Goal: Task Accomplishment & Management: Manage account settings

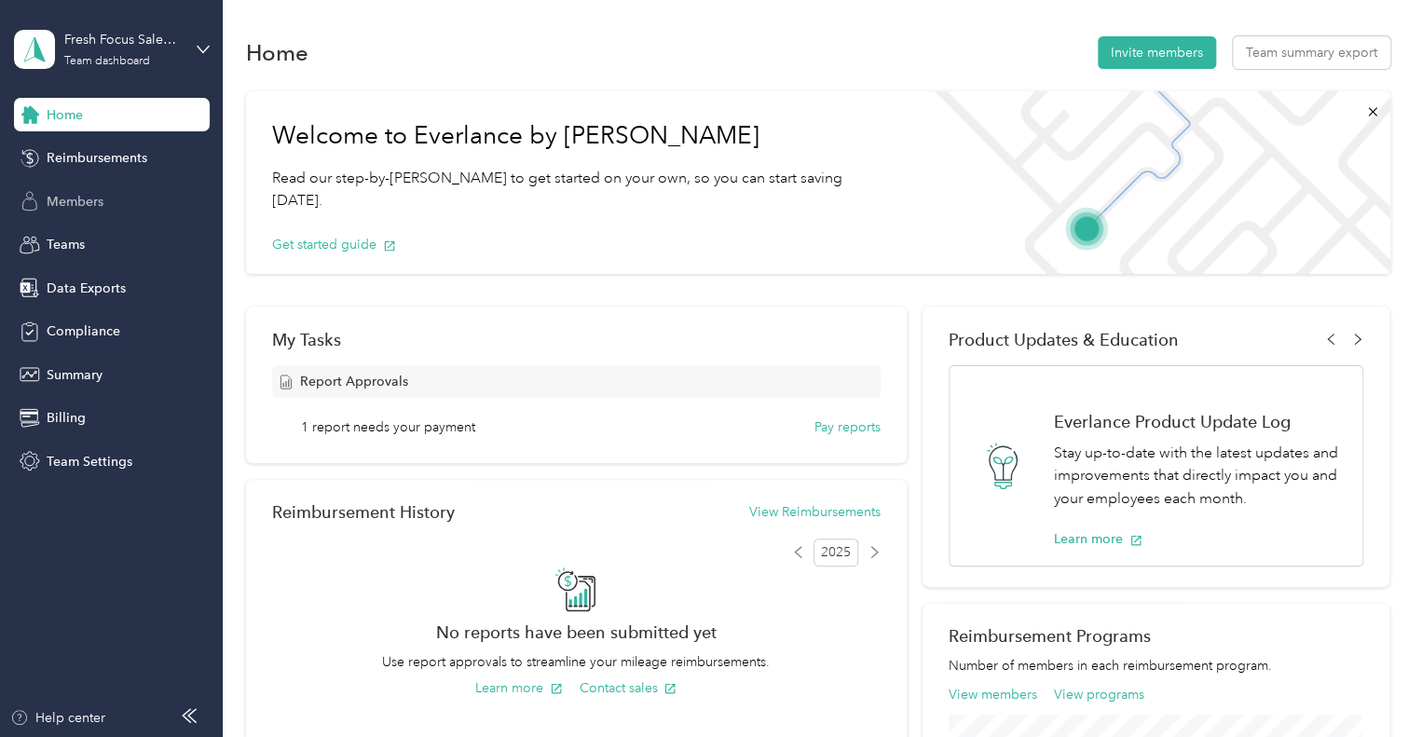
click at [86, 204] on span "Members" at bounding box center [75, 202] width 57 height 20
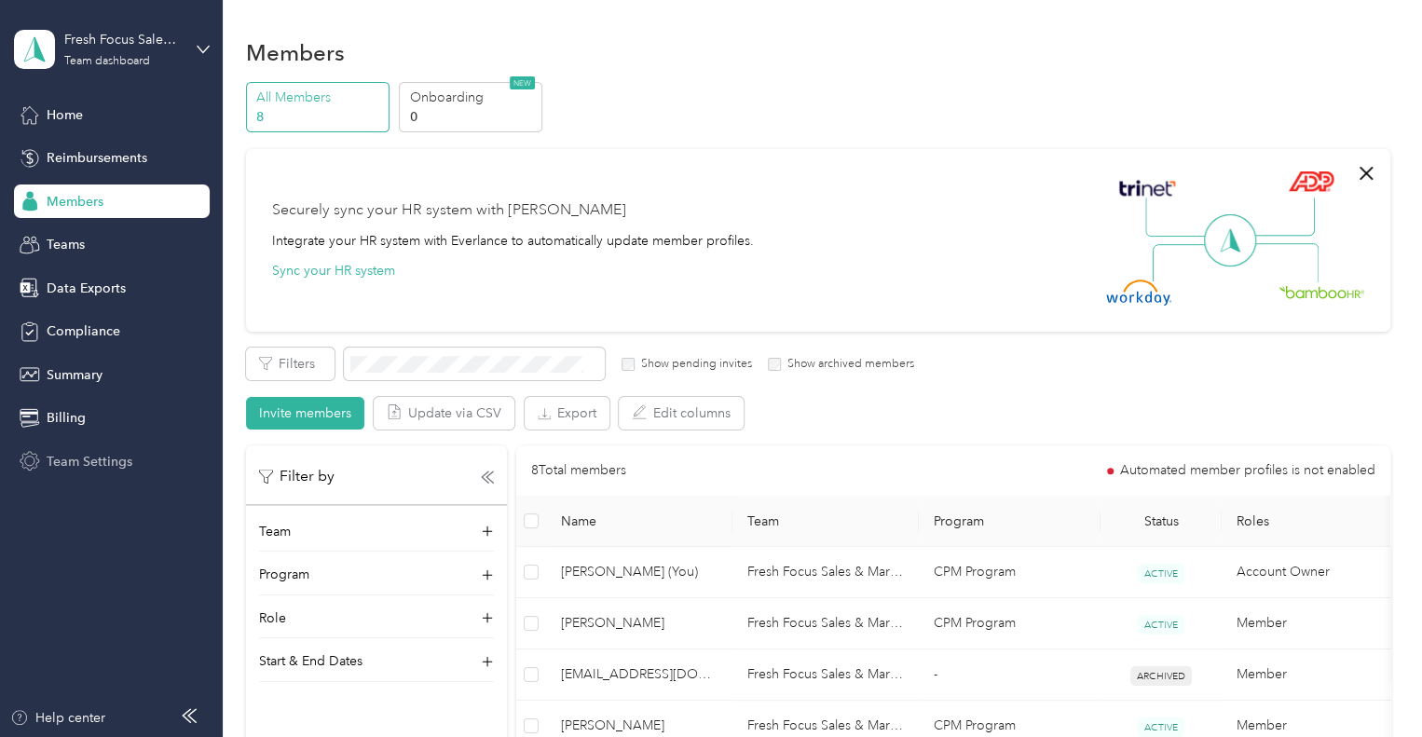
click at [88, 452] on span "Team Settings" at bounding box center [90, 462] width 86 height 20
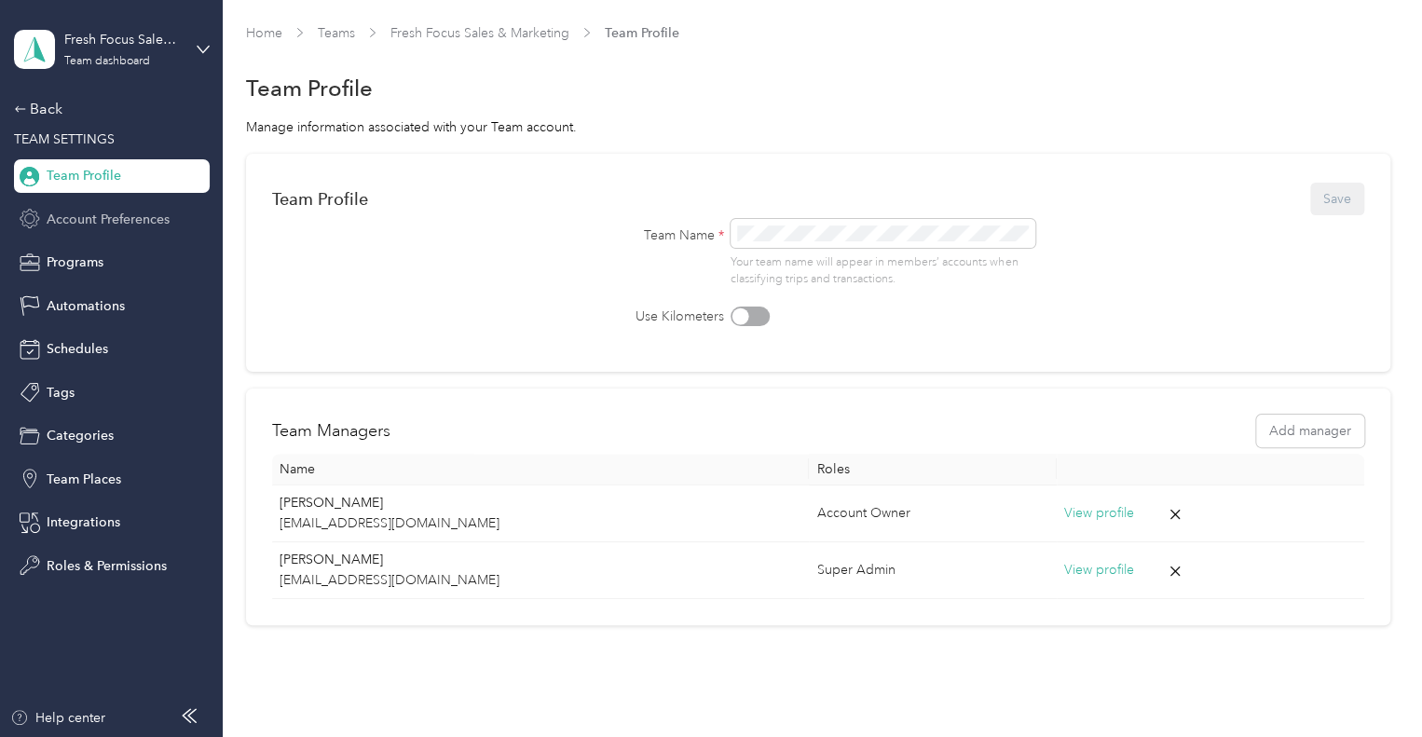
click at [119, 215] on span "Account Preferences" at bounding box center [108, 220] width 123 height 20
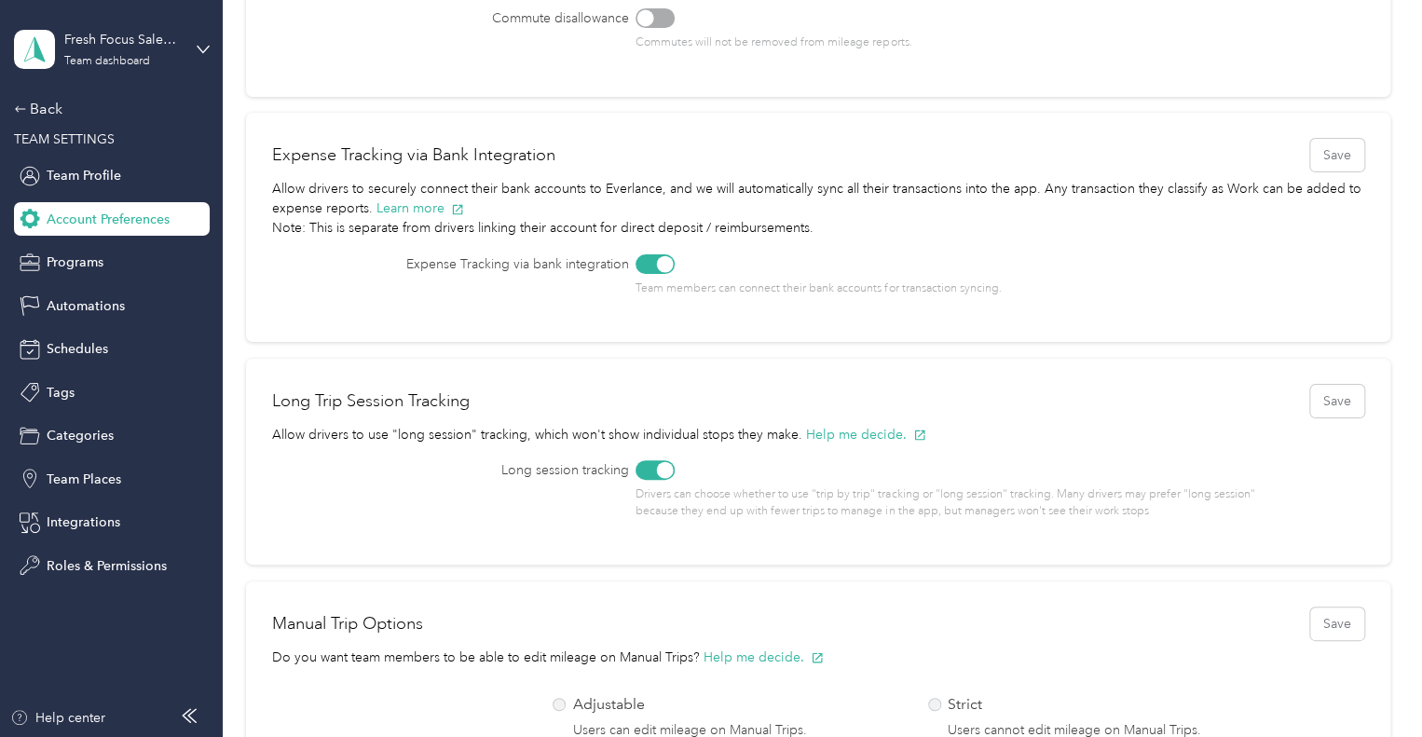
scroll to position [280, 0]
